Goal: Task Accomplishment & Management: Use online tool/utility

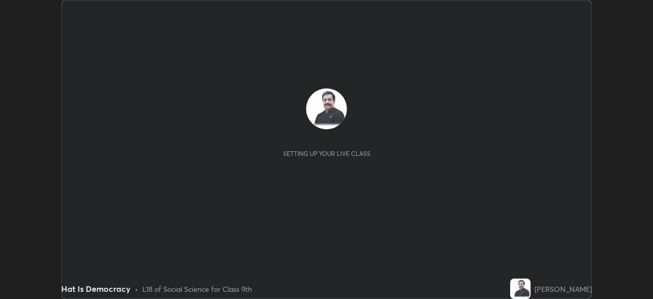
scroll to position [299, 653]
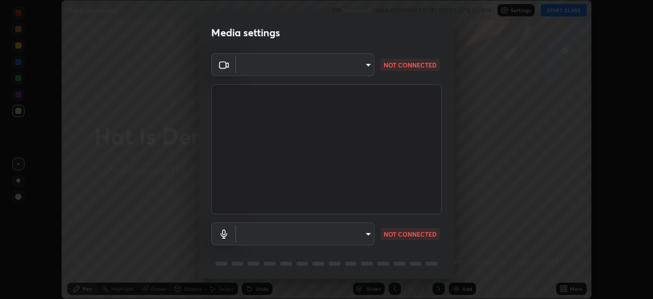
type input "824cd9ca68c16a0db75fabb86eaf50e36462a3173df107398ba699b7f56c7263"
type input "communications"
click at [404, 233] on p "CHECKING" at bounding box center [400, 233] width 33 height 9
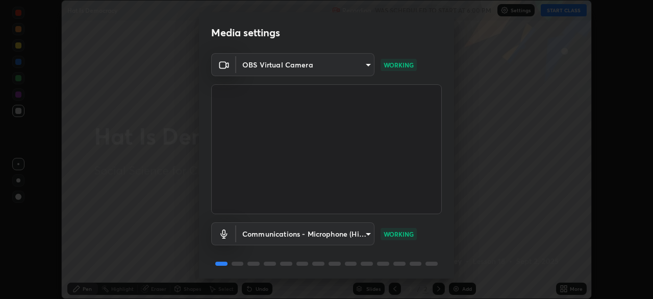
click at [402, 231] on p "WORKING" at bounding box center [399, 233] width 30 height 9
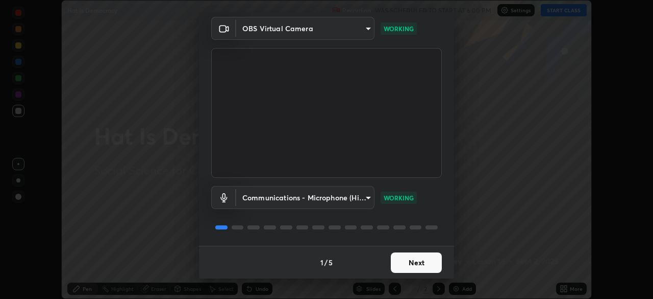
click at [419, 264] on button "Next" at bounding box center [416, 262] width 51 height 20
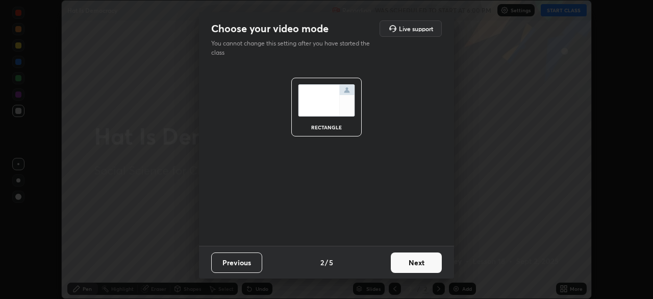
scroll to position [0, 0]
click at [418, 268] on button "Next" at bounding box center [416, 262] width 51 height 20
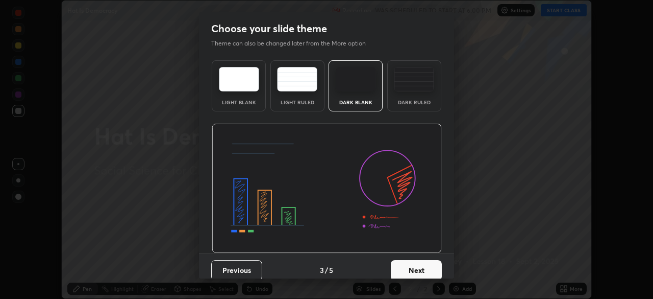
click at [418, 265] on button "Next" at bounding box center [416, 270] width 51 height 20
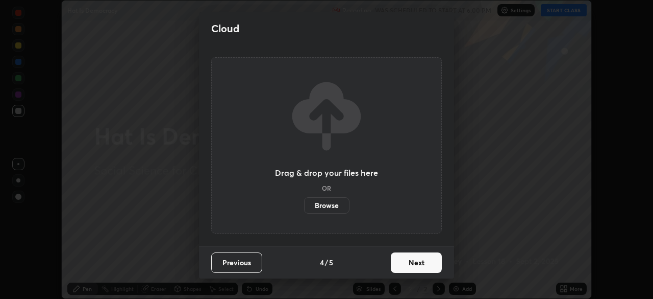
click at [419, 264] on button "Next" at bounding box center [416, 262] width 51 height 20
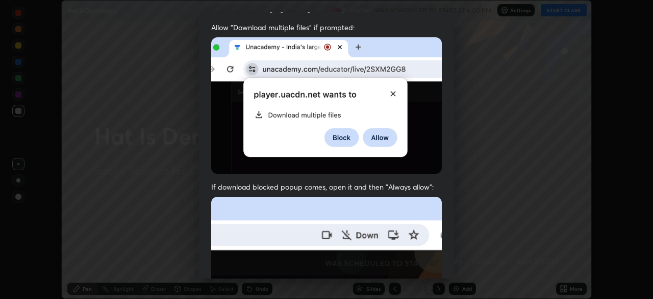
scroll to position [244, 0]
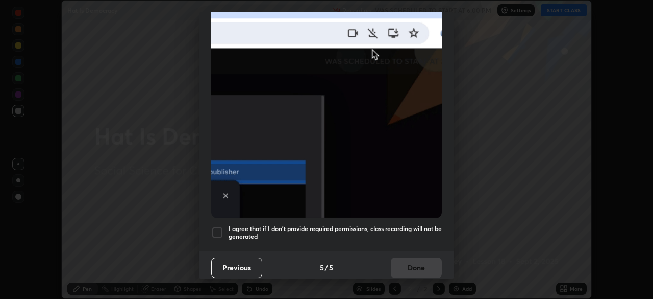
click at [212, 230] on div at bounding box center [217, 232] width 12 height 12
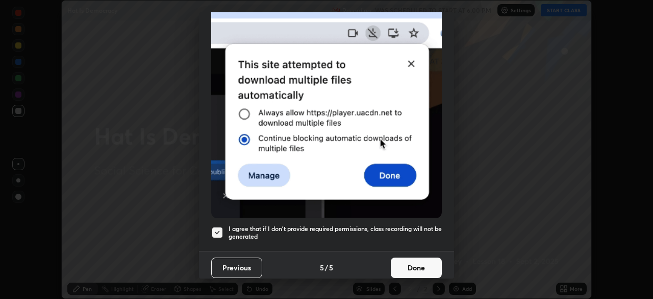
click at [417, 263] on button "Done" at bounding box center [416, 267] width 51 height 20
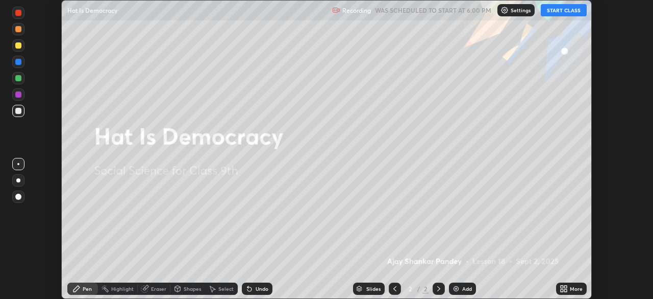
click at [562, 12] on button "START CLASS" at bounding box center [564, 10] width 46 height 12
